Goal: Information Seeking & Learning: Compare options

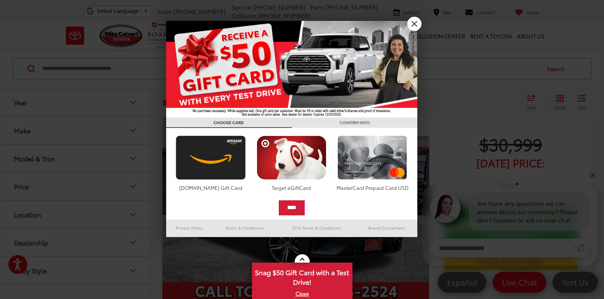
scroll to position [12, 0]
click at [414, 24] on link "X" at bounding box center [414, 24] width 14 height 14
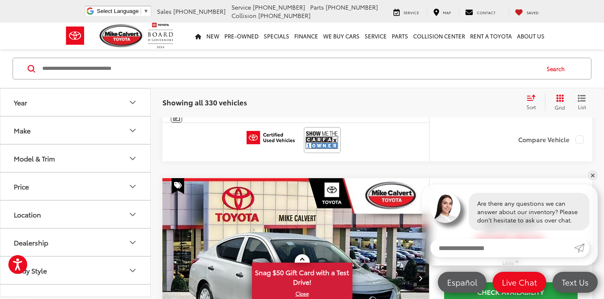
scroll to position [582, 0]
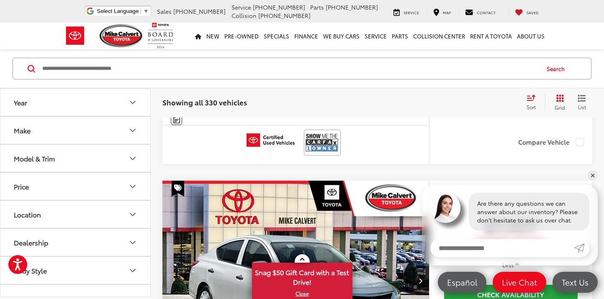
click at [134, 128] on icon "Make" at bounding box center [133, 131] width 10 height 10
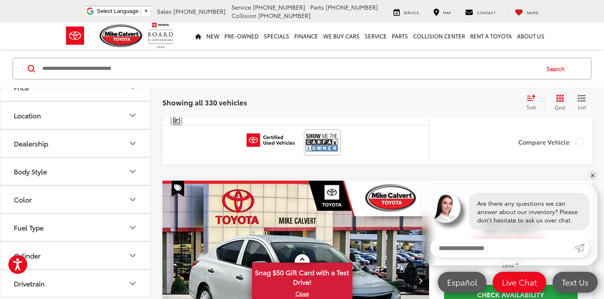
scroll to position [376, 0]
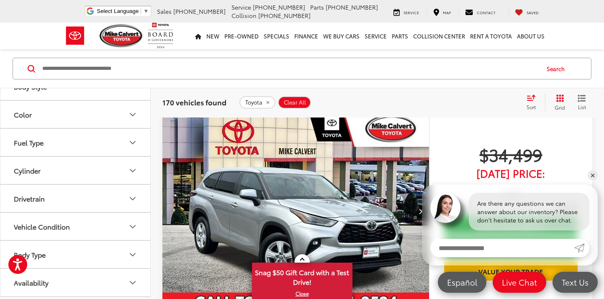
scroll to position [477, 0]
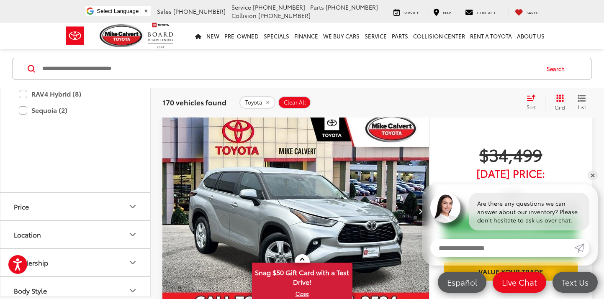
scroll to position [610, 0]
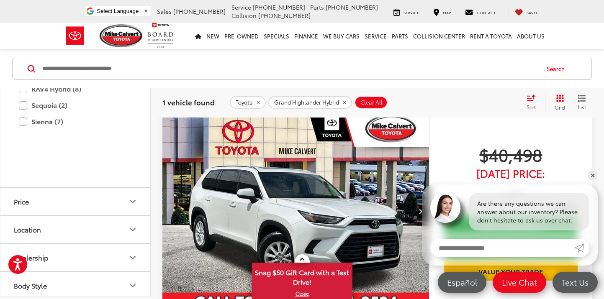
scroll to position [661, 0]
click at [25, 13] on label "Highlander (17)" at bounding box center [75, 5] width 113 height 15
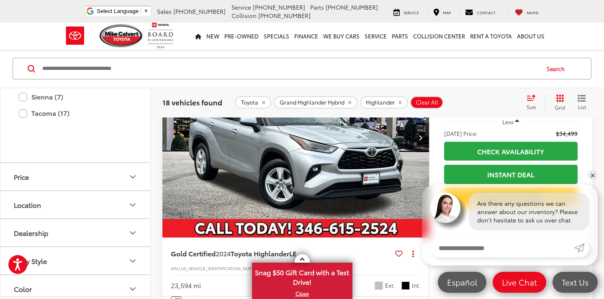
scroll to position [762, 0]
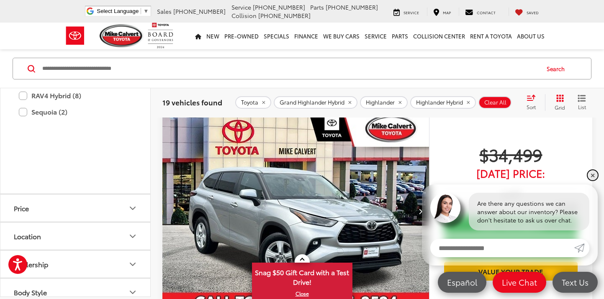
click at [594, 175] on link "✕" at bounding box center [593, 175] width 10 height 10
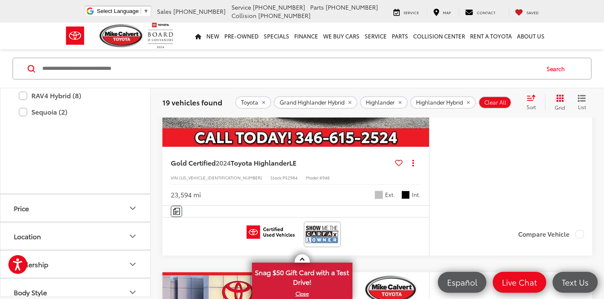
scroll to position [166, 0]
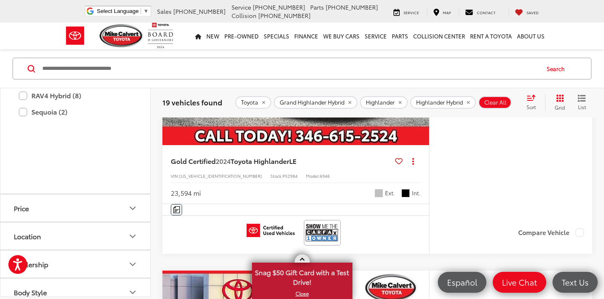
click at [301, 258] on link at bounding box center [302, 259] width 15 height 8
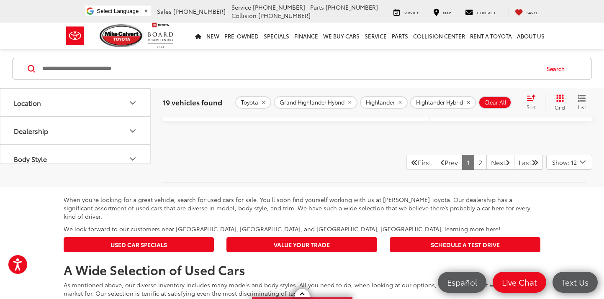
scroll to position [3885, 0]
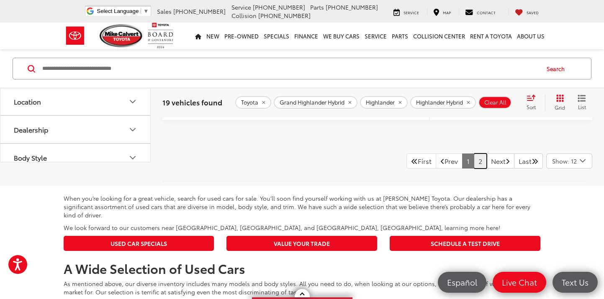
click at [474, 159] on link "2" at bounding box center [480, 161] width 13 height 15
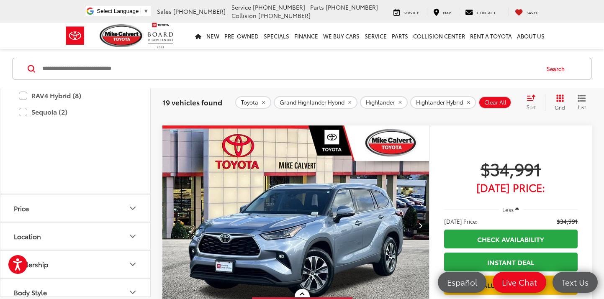
scroll to position [640, 0]
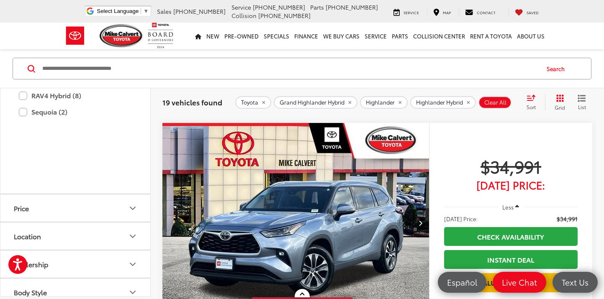
click at [313, 216] on img "2022 Toyota Highlander XLE 0" at bounding box center [296, 223] width 268 height 201
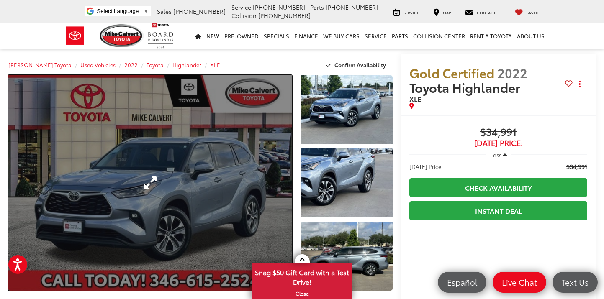
click at [153, 183] on link "Expand Photo 0" at bounding box center [149, 183] width 283 height 216
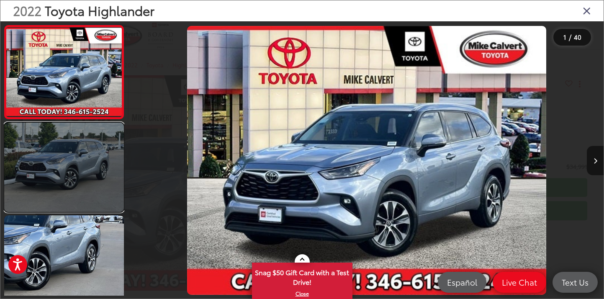
click at [93, 168] on link at bounding box center [64, 168] width 120 height 90
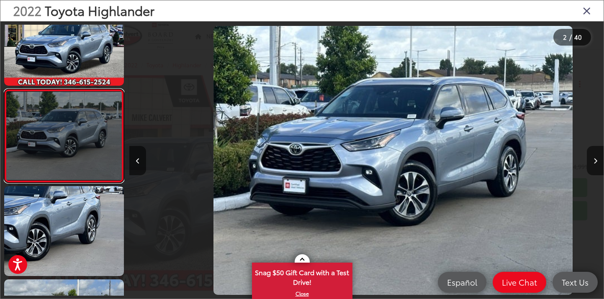
scroll to position [0, 474]
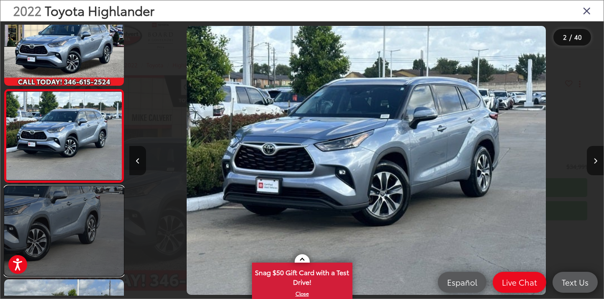
click at [67, 206] on link at bounding box center [64, 231] width 120 height 90
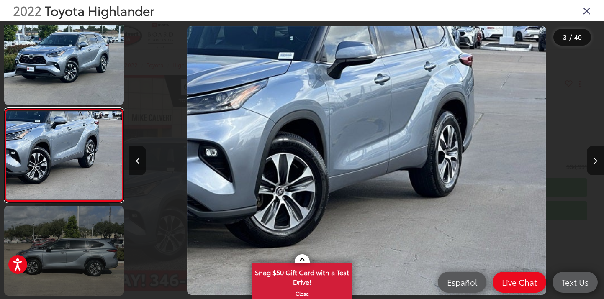
scroll to position [110, 0]
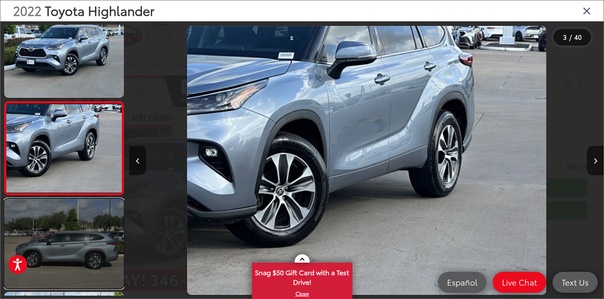
click at [57, 229] on link at bounding box center [64, 244] width 120 height 90
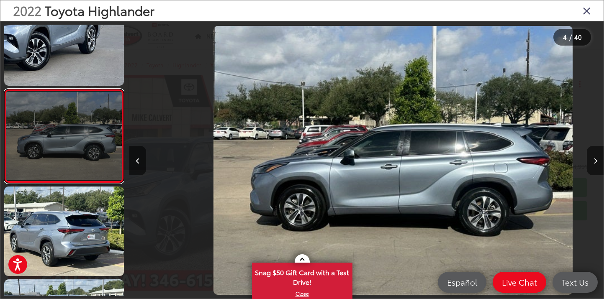
scroll to position [0, 1423]
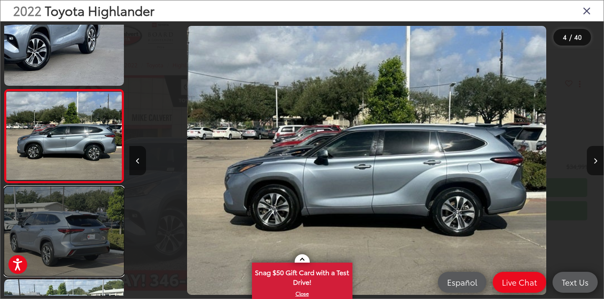
click at [49, 243] on link at bounding box center [64, 232] width 120 height 90
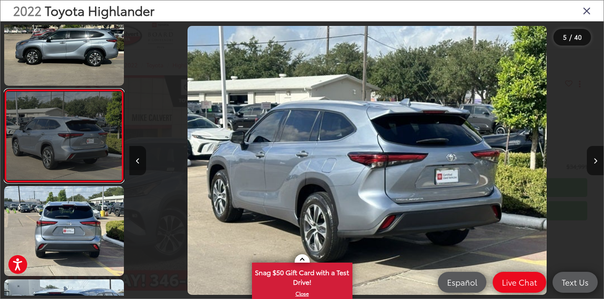
scroll to position [0, 1897]
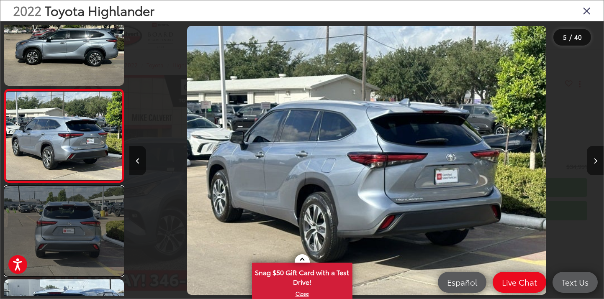
click at [54, 242] on link at bounding box center [64, 231] width 120 height 90
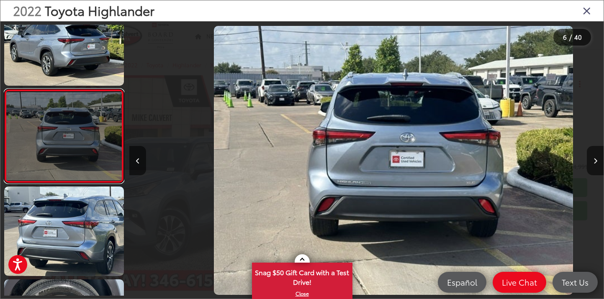
scroll to position [0, 2371]
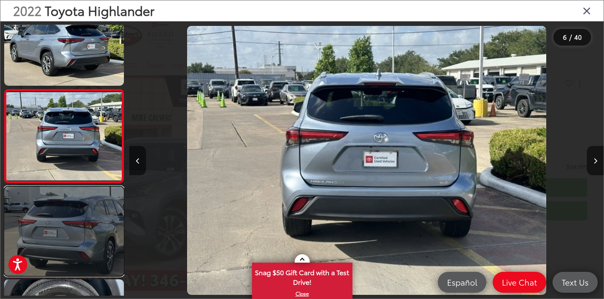
click at [54, 243] on link at bounding box center [64, 232] width 120 height 90
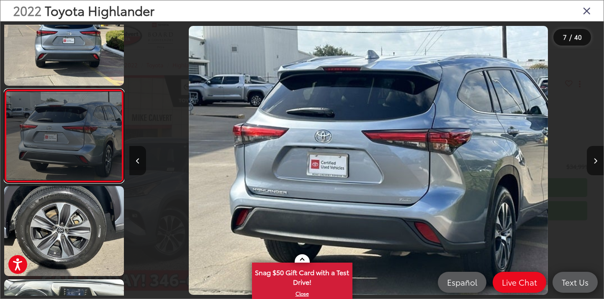
scroll to position [0, 2846]
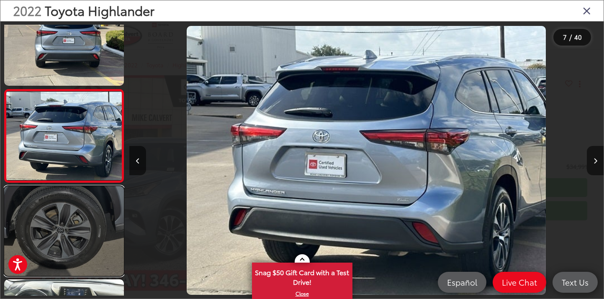
click at [55, 244] on link at bounding box center [64, 231] width 120 height 90
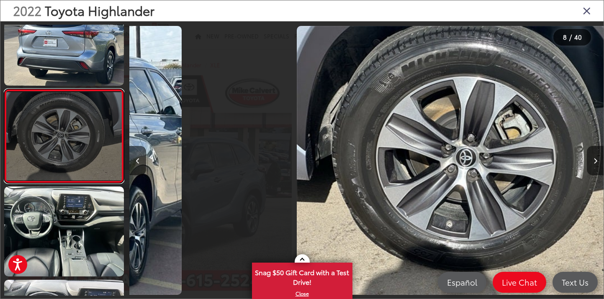
scroll to position [0, 3320]
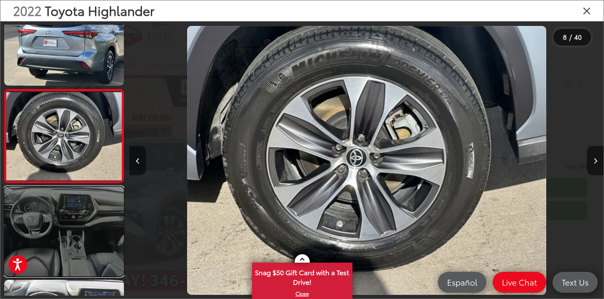
click at [56, 244] on link at bounding box center [64, 232] width 120 height 90
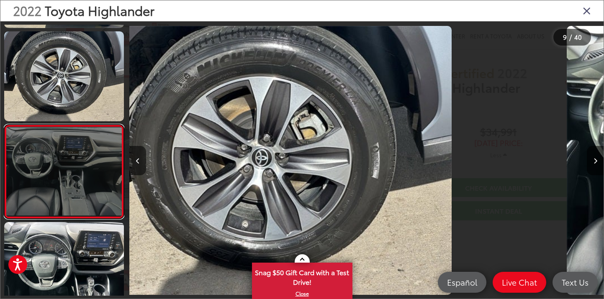
scroll to position [0, 0]
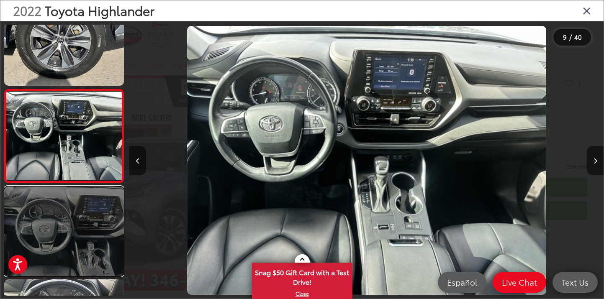
click at [61, 239] on link at bounding box center [64, 232] width 120 height 90
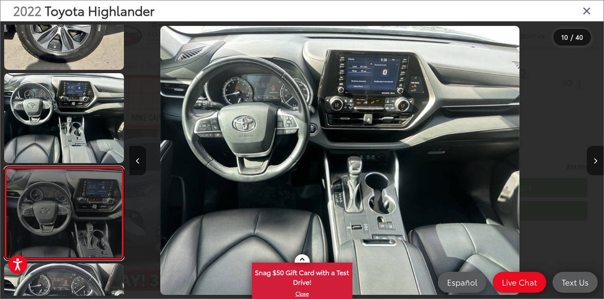
scroll to position [0, 3904]
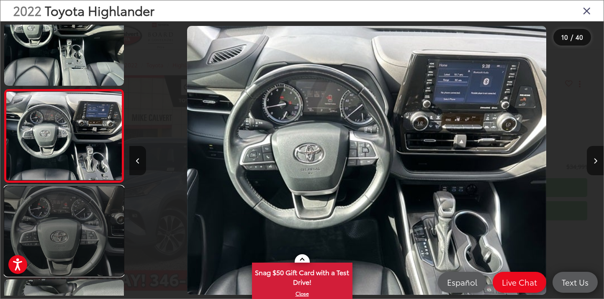
click at [61, 240] on link at bounding box center [64, 231] width 120 height 90
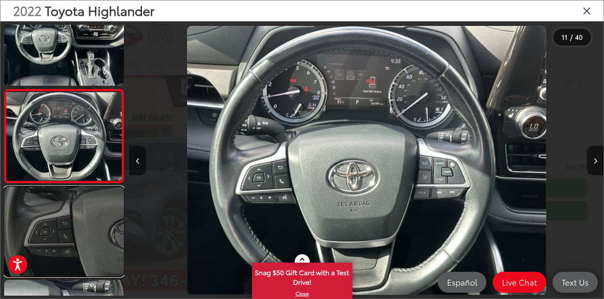
click at [61, 241] on link at bounding box center [64, 232] width 120 height 90
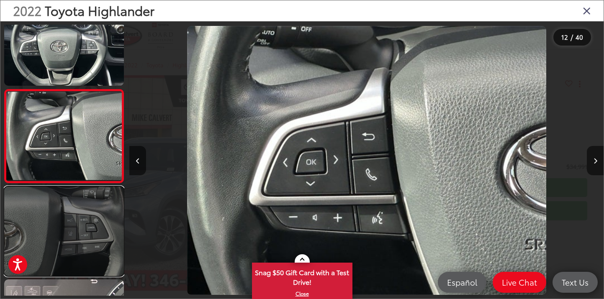
click at [60, 243] on link at bounding box center [64, 232] width 120 height 90
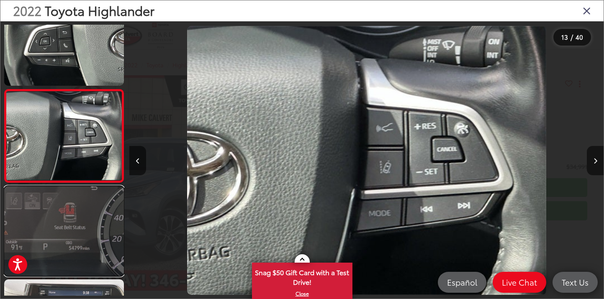
click at [60, 243] on link at bounding box center [64, 231] width 120 height 90
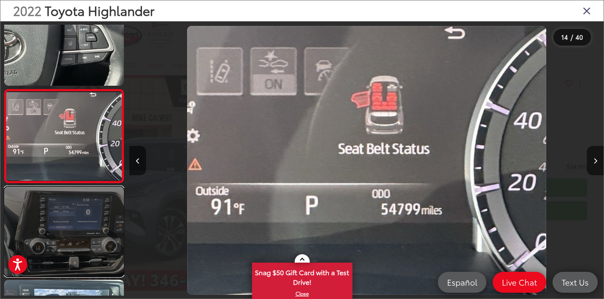
click at [60, 246] on link at bounding box center [64, 232] width 120 height 90
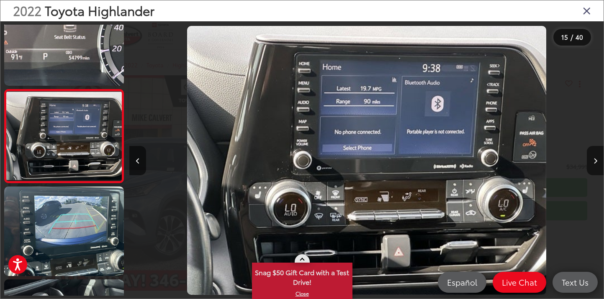
click at [302, 258] on span at bounding box center [302, 260] width 5 height 5
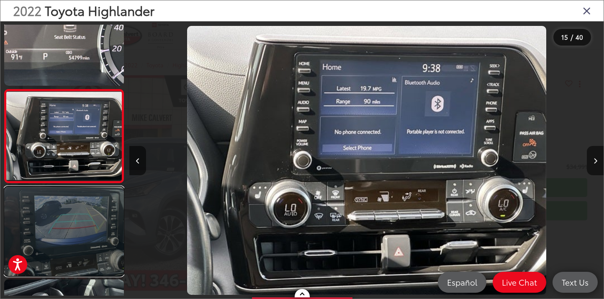
click at [75, 227] on link at bounding box center [64, 232] width 120 height 90
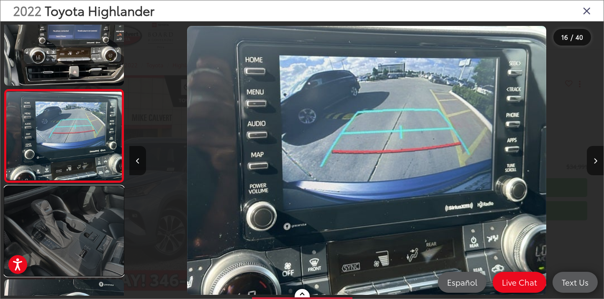
click at [69, 234] on link at bounding box center [64, 231] width 120 height 90
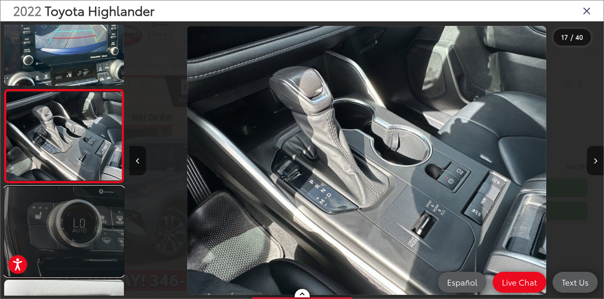
click at [69, 234] on link at bounding box center [64, 232] width 120 height 90
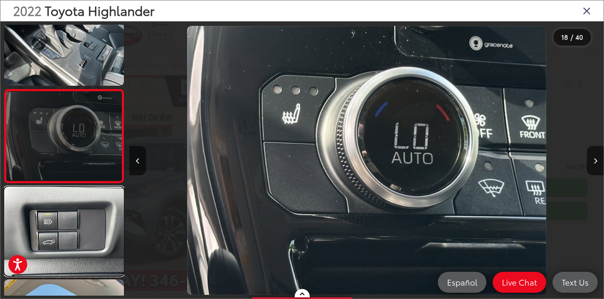
click at [69, 234] on link at bounding box center [64, 232] width 120 height 90
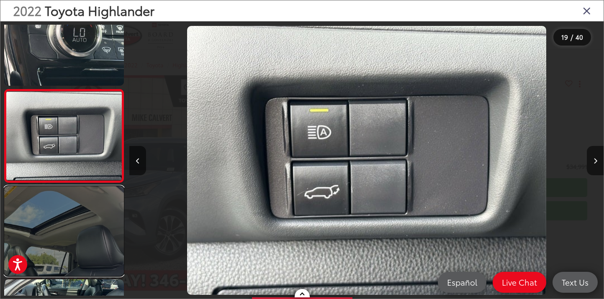
click at [69, 236] on link at bounding box center [64, 231] width 120 height 90
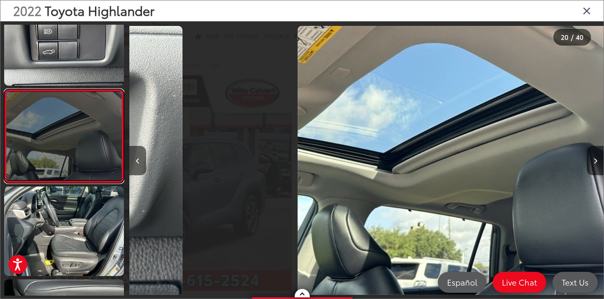
scroll to position [0, 9012]
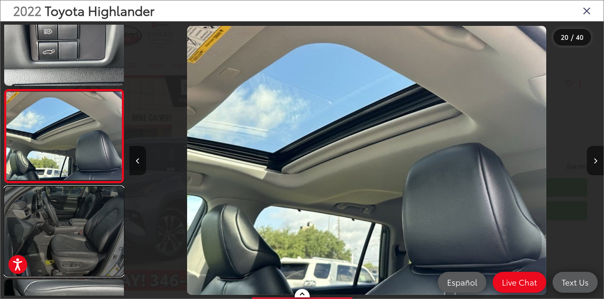
click at [69, 237] on link at bounding box center [64, 232] width 120 height 90
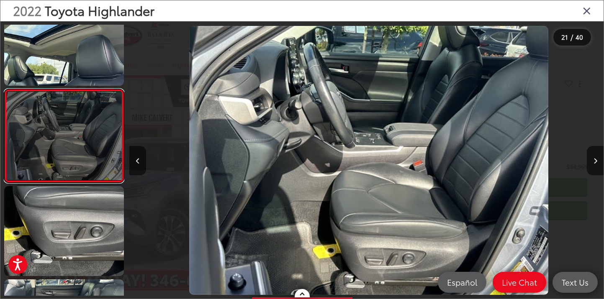
scroll to position [0, 9486]
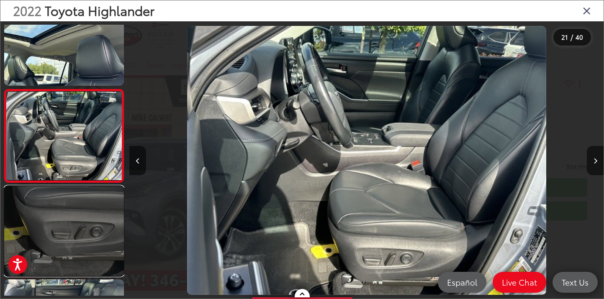
click at [65, 237] on link at bounding box center [64, 231] width 120 height 90
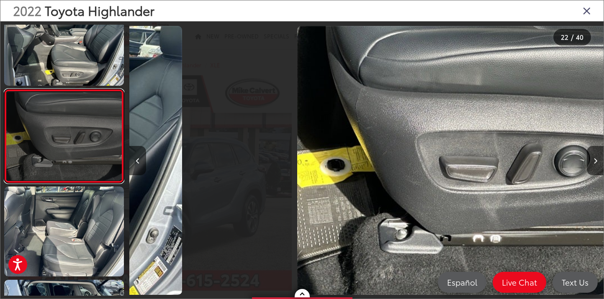
scroll to position [0, 9960]
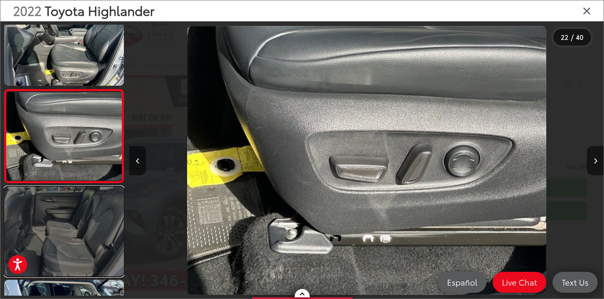
click at [67, 239] on link at bounding box center [64, 232] width 120 height 90
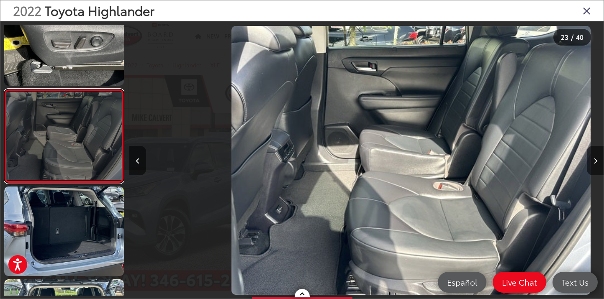
scroll to position [0, 10434]
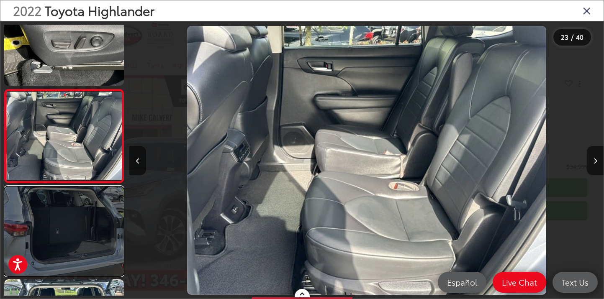
click at [67, 239] on link at bounding box center [64, 232] width 120 height 90
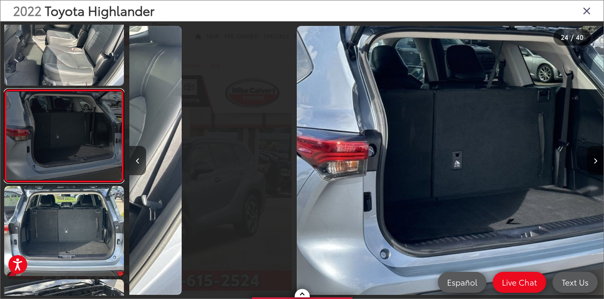
scroll to position [0, 10909]
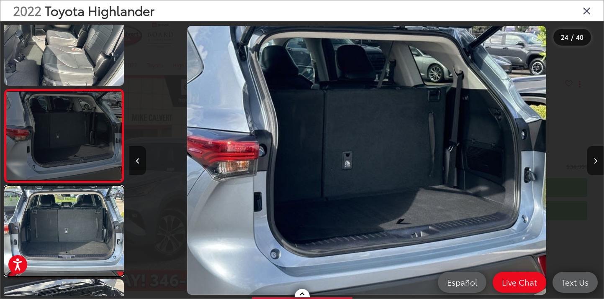
click at [67, 239] on link at bounding box center [64, 231] width 120 height 90
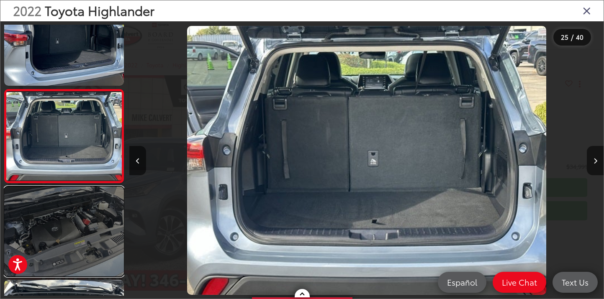
click at [66, 240] on link at bounding box center [64, 232] width 120 height 90
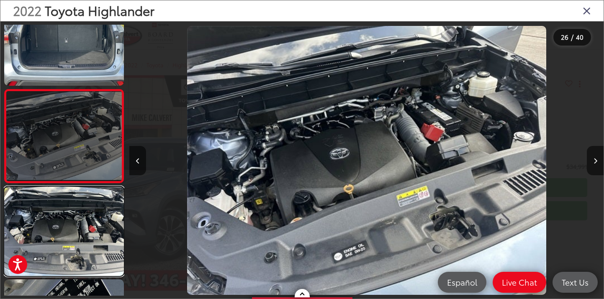
click at [66, 240] on link at bounding box center [64, 232] width 120 height 90
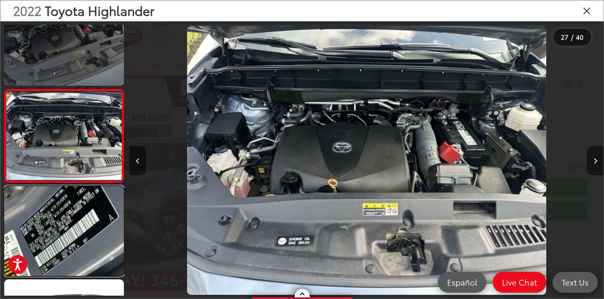
click at [66, 240] on link at bounding box center [64, 231] width 120 height 90
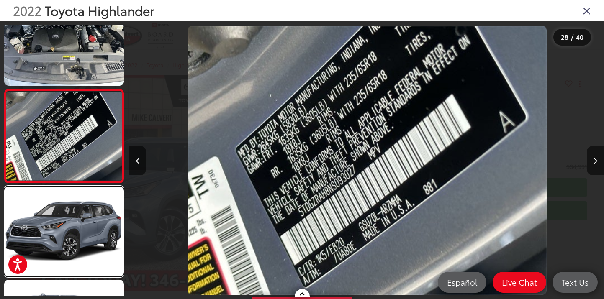
click at [66, 240] on link at bounding box center [64, 232] width 120 height 90
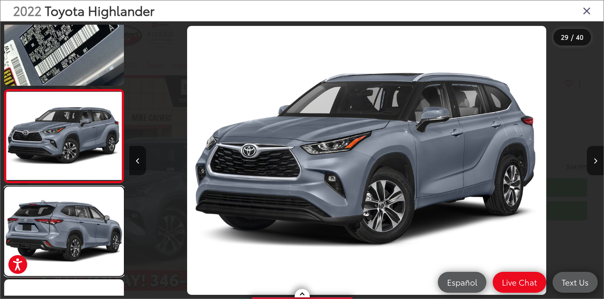
click at [66, 240] on link at bounding box center [64, 232] width 120 height 90
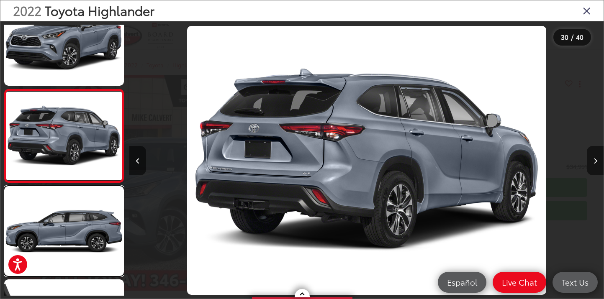
click at [66, 240] on link at bounding box center [64, 231] width 120 height 90
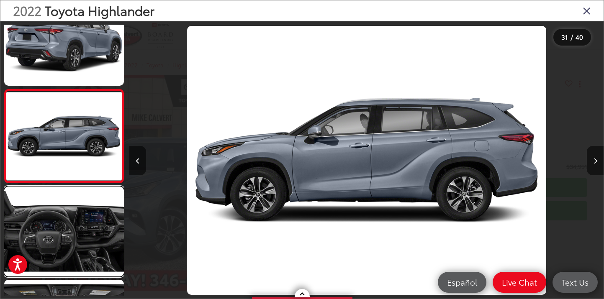
click at [66, 240] on link at bounding box center [64, 232] width 120 height 90
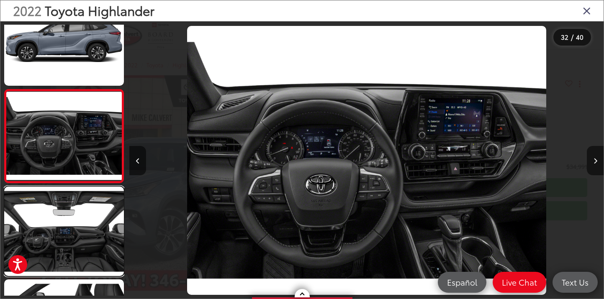
click at [66, 240] on link at bounding box center [64, 232] width 120 height 90
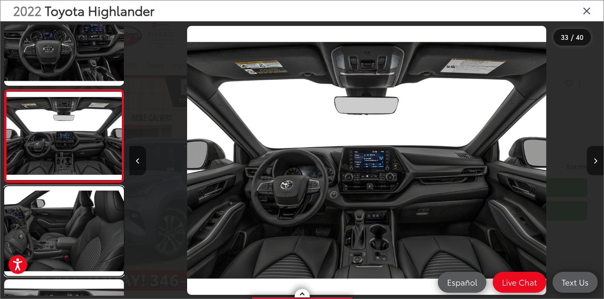
click at [66, 240] on link at bounding box center [64, 231] width 120 height 90
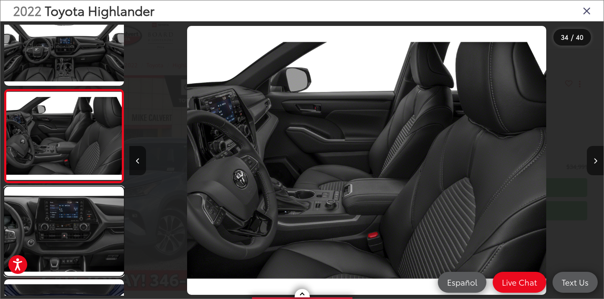
click at [66, 240] on link at bounding box center [64, 232] width 120 height 90
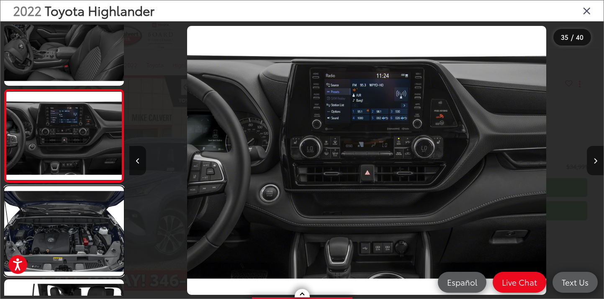
click at [66, 240] on link at bounding box center [64, 231] width 120 height 90
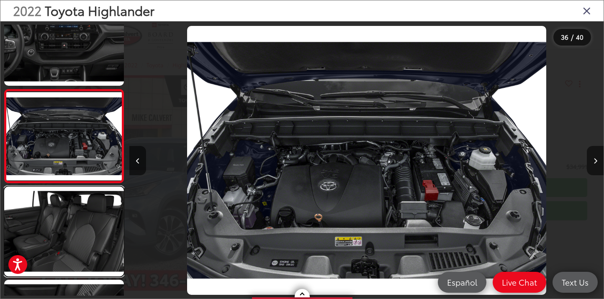
click at [66, 240] on link at bounding box center [64, 232] width 120 height 90
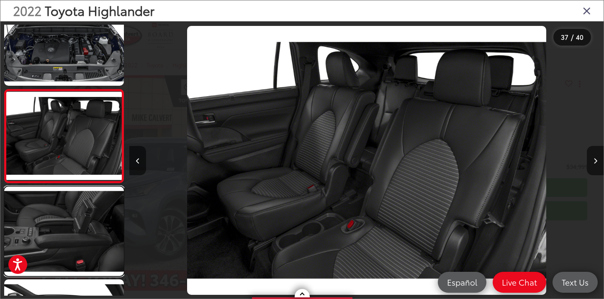
click at [66, 240] on link at bounding box center [64, 232] width 120 height 90
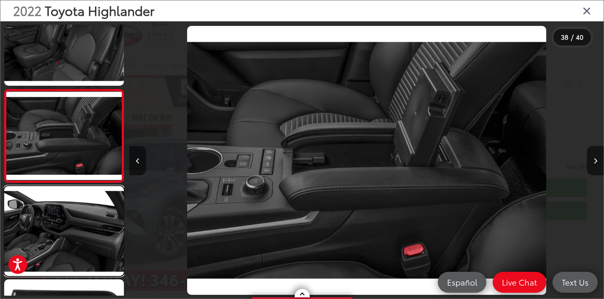
click at [66, 240] on link at bounding box center [64, 231] width 120 height 90
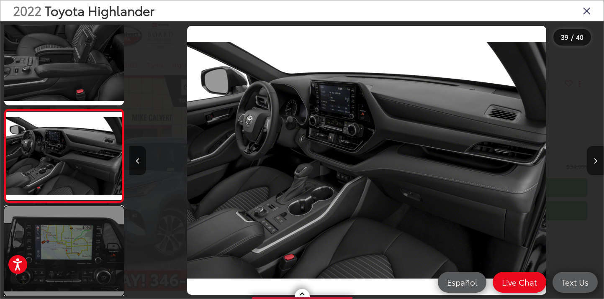
click at [66, 242] on link at bounding box center [64, 251] width 120 height 90
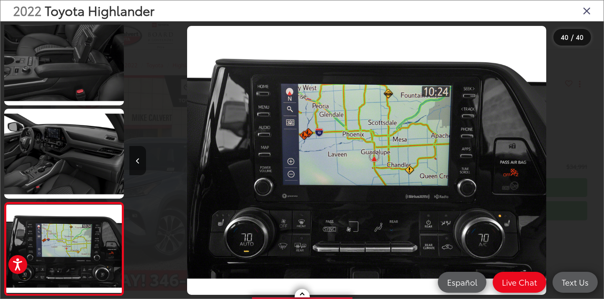
click at [587, 11] on icon "Close gallery" at bounding box center [587, 10] width 8 height 11
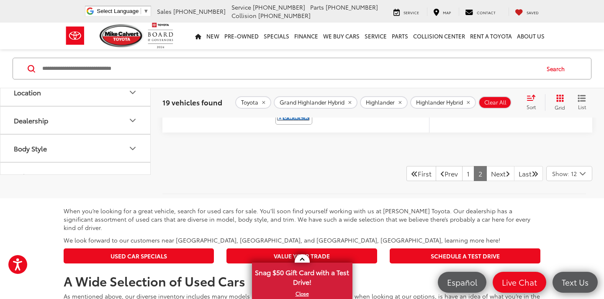
scroll to position [2232, 0]
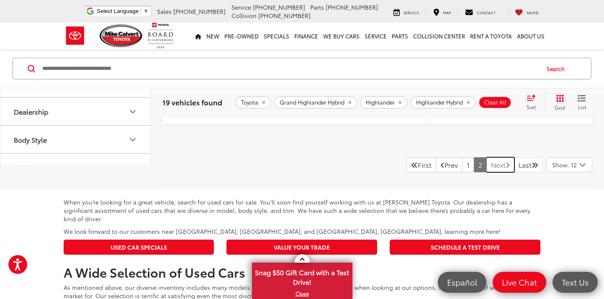
click at [498, 173] on link "Next" at bounding box center [501, 164] width 28 height 15
click at [494, 173] on link "Next" at bounding box center [501, 164] width 28 height 15
click at [497, 173] on link "Next" at bounding box center [501, 164] width 28 height 15
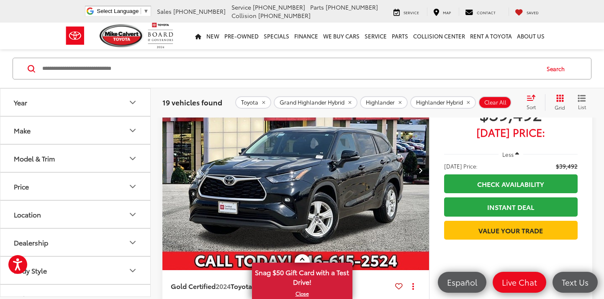
scroll to position [0, 0]
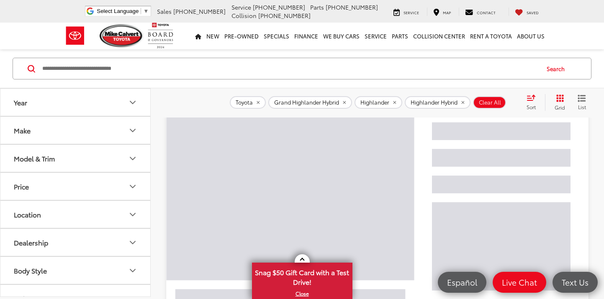
scroll to position [74, 0]
